Goal: Check status

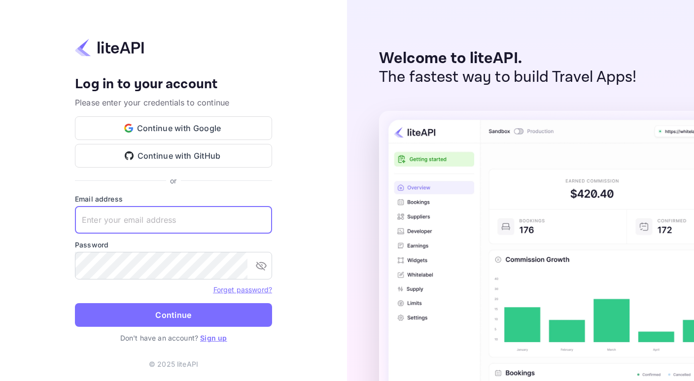
click at [137, 224] on input "text" at bounding box center [173, 220] width 197 height 28
type input "≠"
paste input "[EMAIL_ADDRESS][DOMAIN_NAME]"
type input "[EMAIL_ADDRESS][DOMAIN_NAME]"
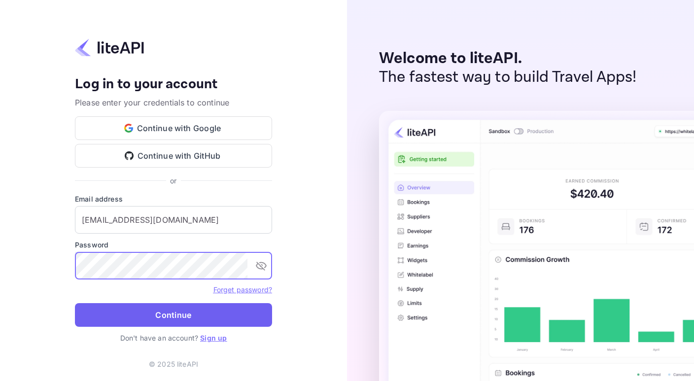
click at [256, 315] on button "Continue" at bounding box center [173, 315] width 197 height 24
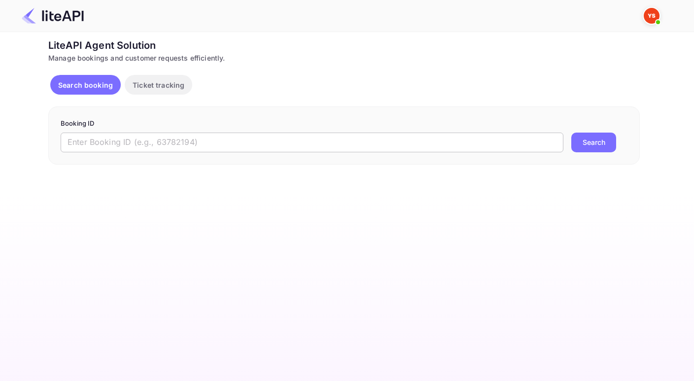
click at [106, 141] on input "text" at bounding box center [312, 143] width 503 height 20
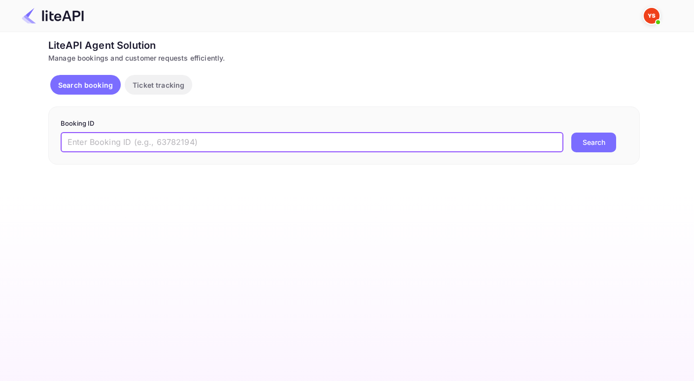
paste input "9025116"
click at [571, 133] on button "Search" at bounding box center [593, 143] width 45 height 20
type input "9025116ё"
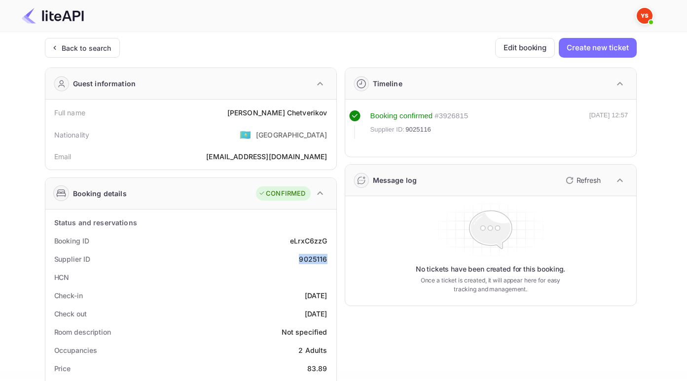
drag, startPoint x: 298, startPoint y: 258, endPoint x: 336, endPoint y: 258, distance: 37.5
copy div "9025116"
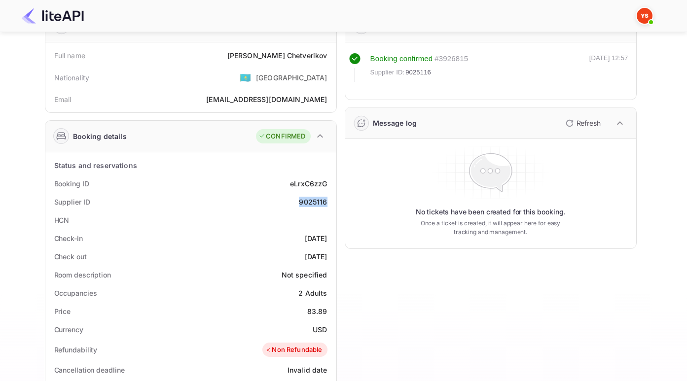
scroll to position [9, 0]
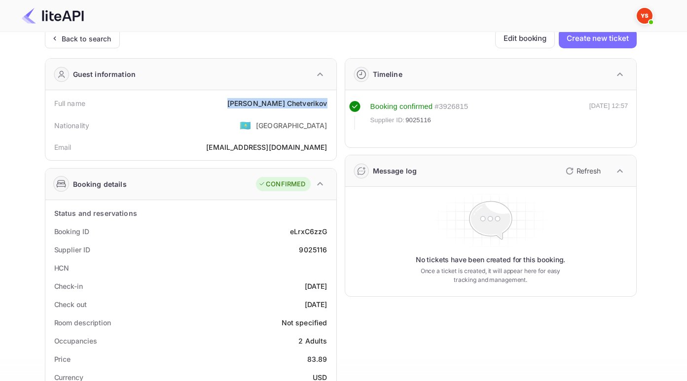
drag, startPoint x: 250, startPoint y: 102, endPoint x: 332, endPoint y: 102, distance: 82.3
click at [332, 102] on div "Full name [PERSON_NAME] Nationality 🇰🇿 [DEMOGRAPHIC_DATA] Email [EMAIL_ADDRESS]…" at bounding box center [190, 125] width 291 height 70
copy div "[PERSON_NAME]"
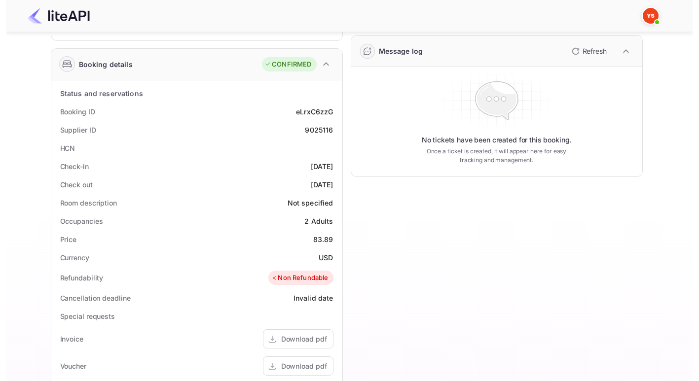
scroll to position [146, 0]
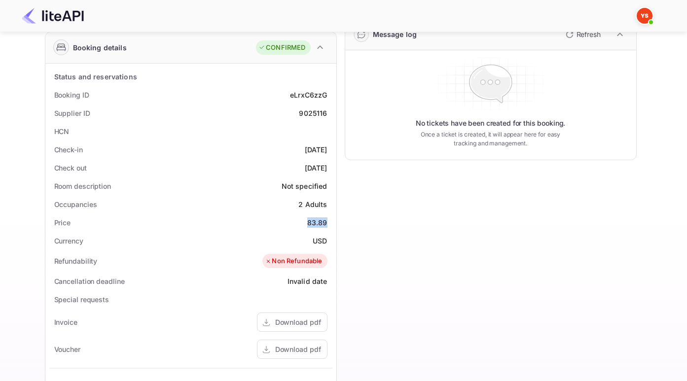
drag, startPoint x: 305, startPoint y: 226, endPoint x: 332, endPoint y: 226, distance: 27.1
click at [332, 226] on div "Status and reservations Booking ID eLrxC6zzG Supplier ID 9025116 HCN Check-in […" at bounding box center [190, 308] width 291 height 489
copy div "83.89"
